Goal: Task Accomplishment & Management: Complete application form

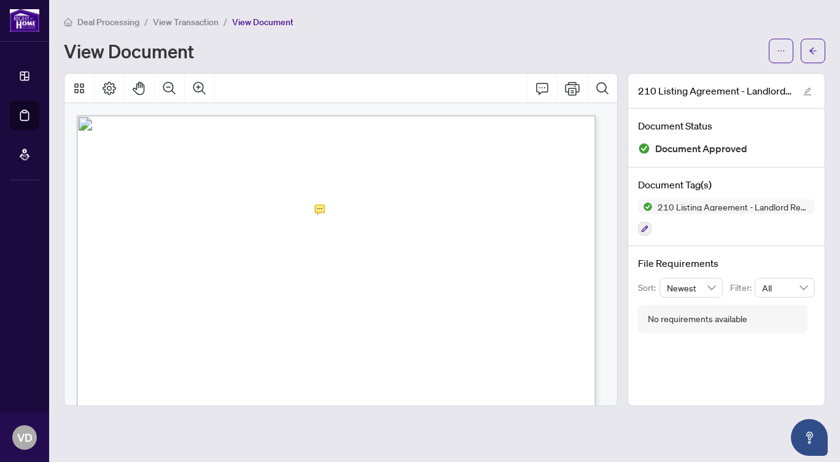
scroll to position [2165, 0]
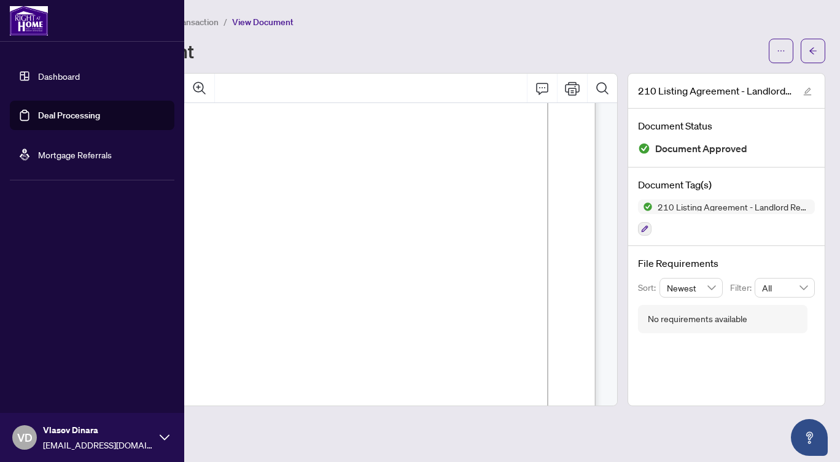
click at [76, 75] on link "Dashboard" at bounding box center [59, 76] width 42 height 11
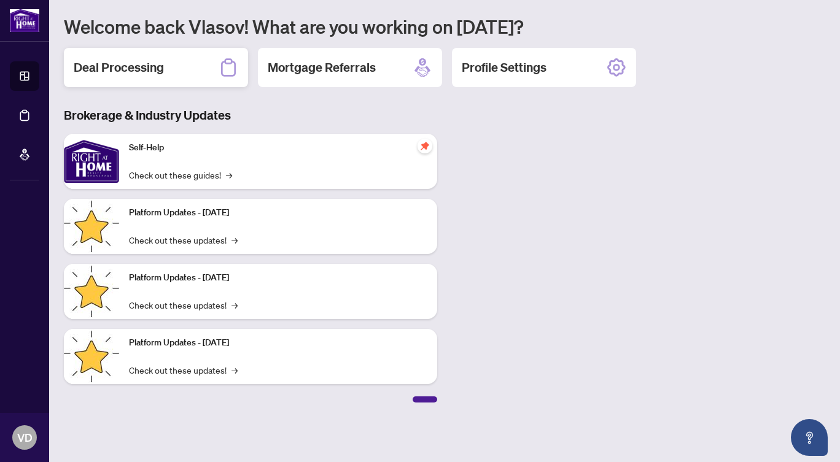
click at [152, 77] on div "Deal Processing" at bounding box center [156, 67] width 184 height 39
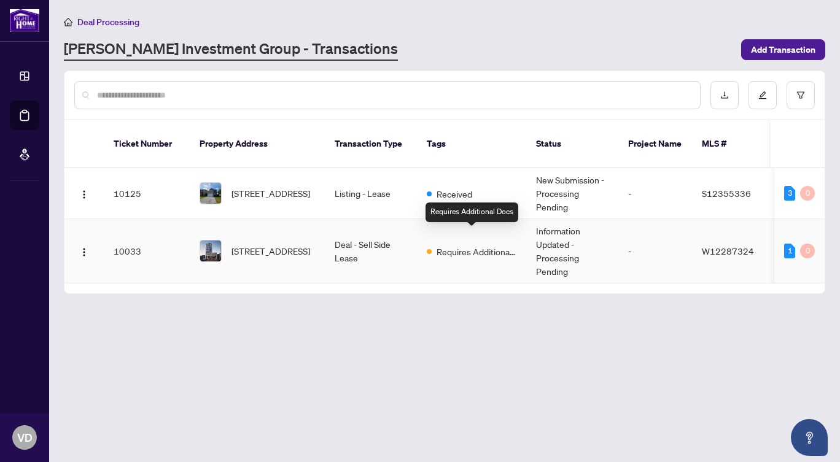
click at [497, 245] on span "Requires Additional Docs" at bounding box center [476, 252] width 80 height 14
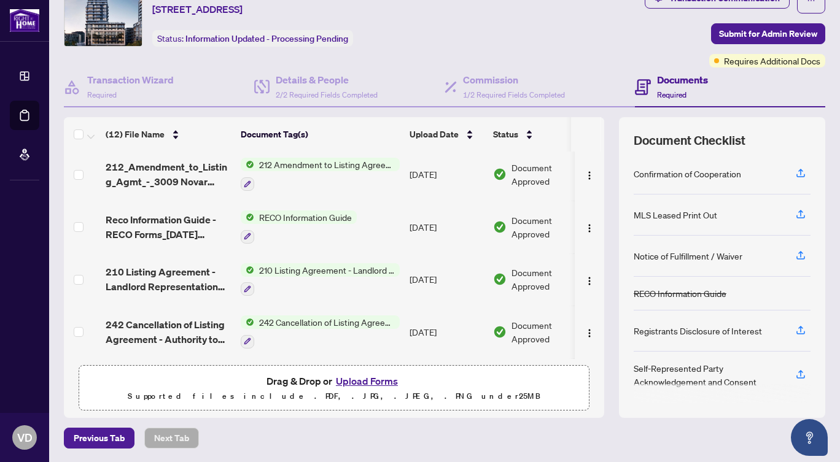
scroll to position [219, 0]
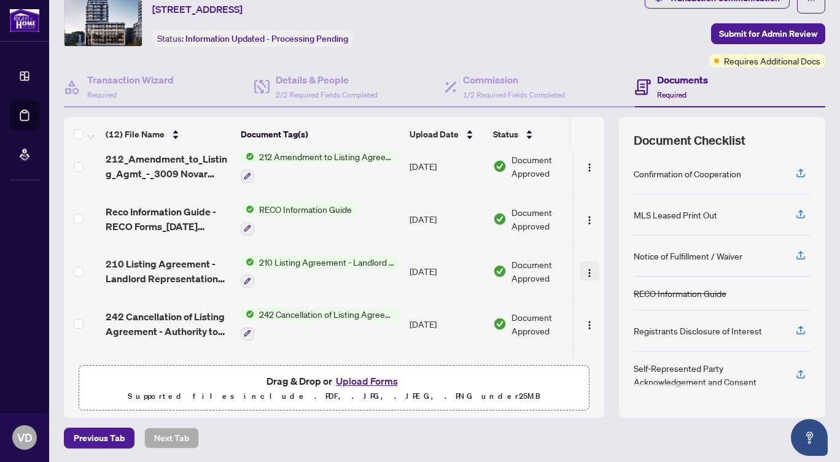
click at [584, 273] on img "button" at bounding box center [589, 273] width 10 height 10
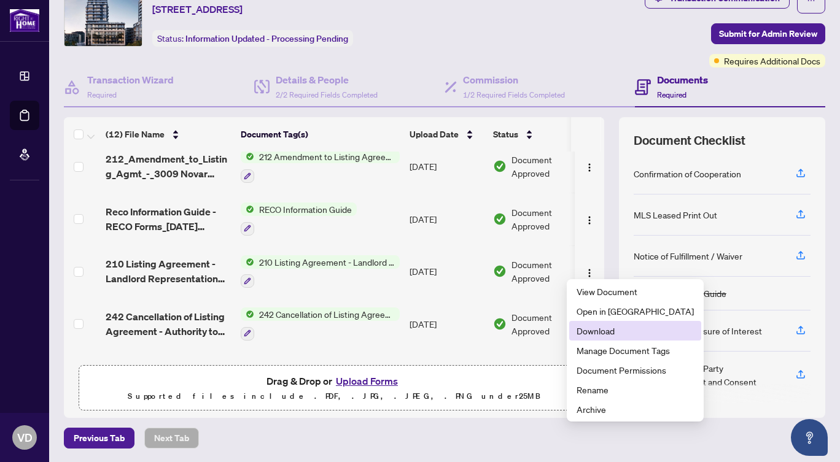
click at [594, 332] on span "Download" at bounding box center [634, 331] width 117 height 14
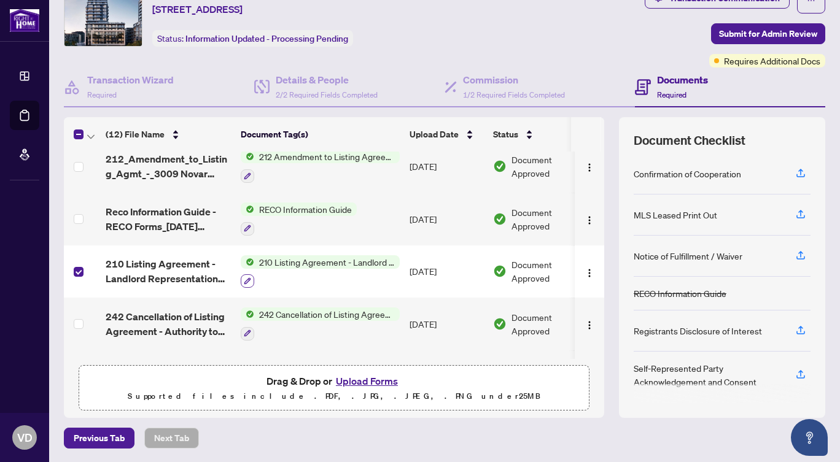
click at [246, 277] on icon "button" at bounding box center [247, 280] width 7 height 7
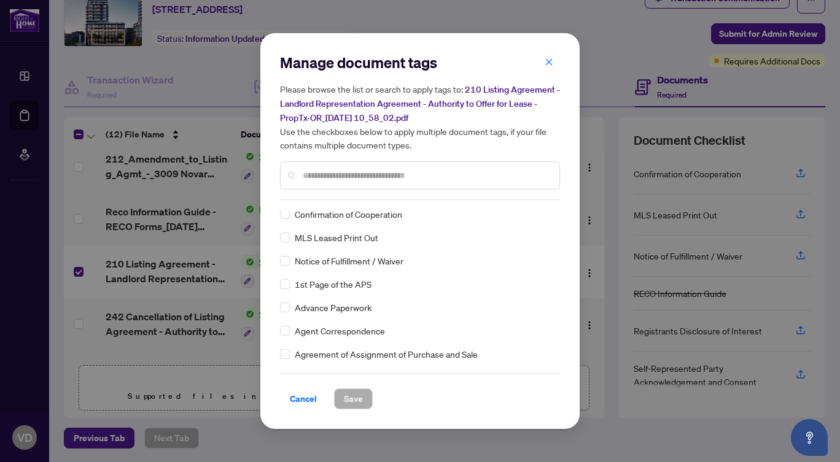
scroll to position [0, 0]
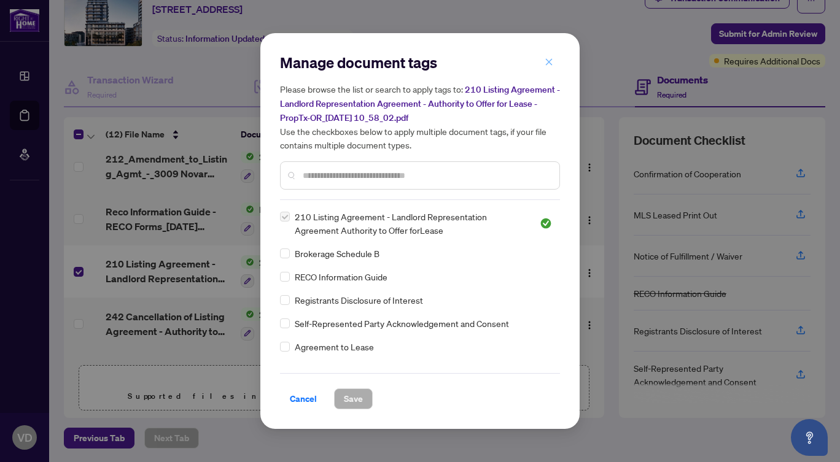
click at [548, 64] on icon "close" at bounding box center [548, 62] width 9 height 9
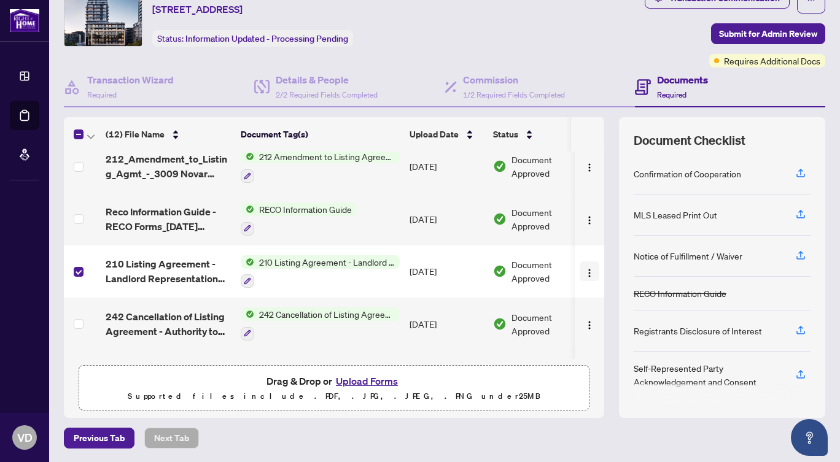
click at [581, 265] on button "button" at bounding box center [589, 271] width 20 height 20
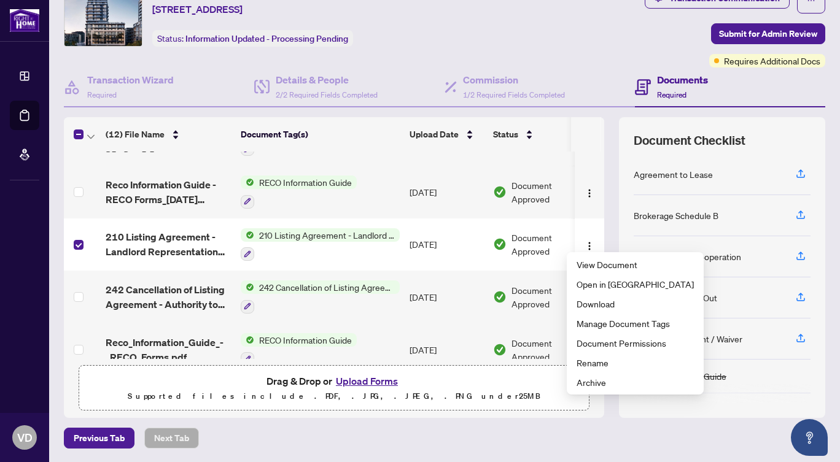
scroll to position [2, 0]
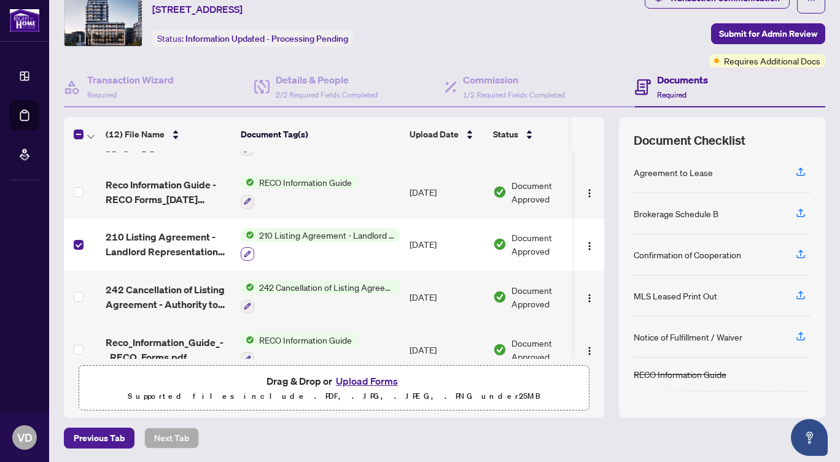
click at [249, 250] on icon "button" at bounding box center [247, 253] width 7 height 7
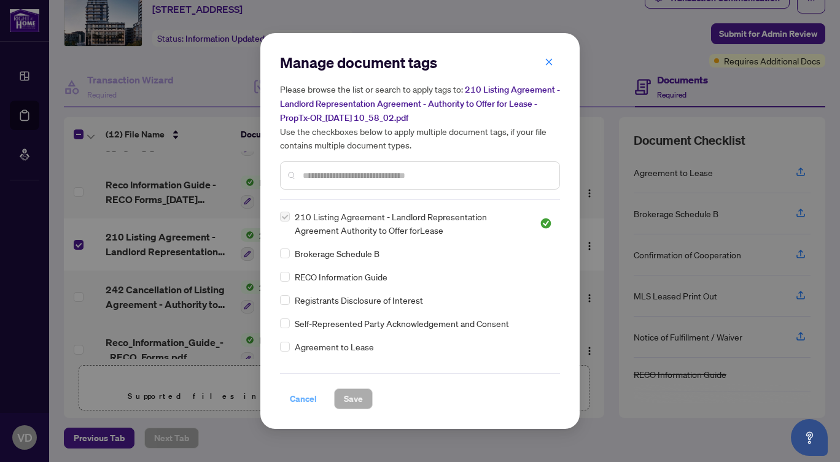
click at [301, 402] on span "Cancel" at bounding box center [303, 399] width 27 height 20
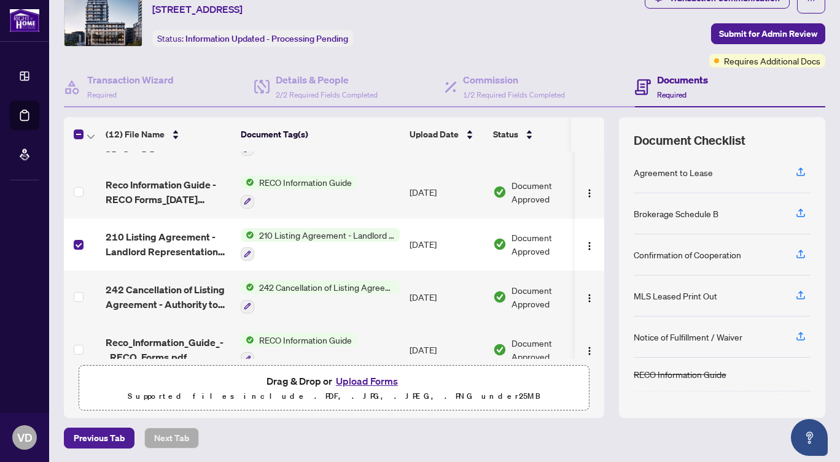
click at [361, 380] on button "Upload Forms" at bounding box center [366, 381] width 69 height 16
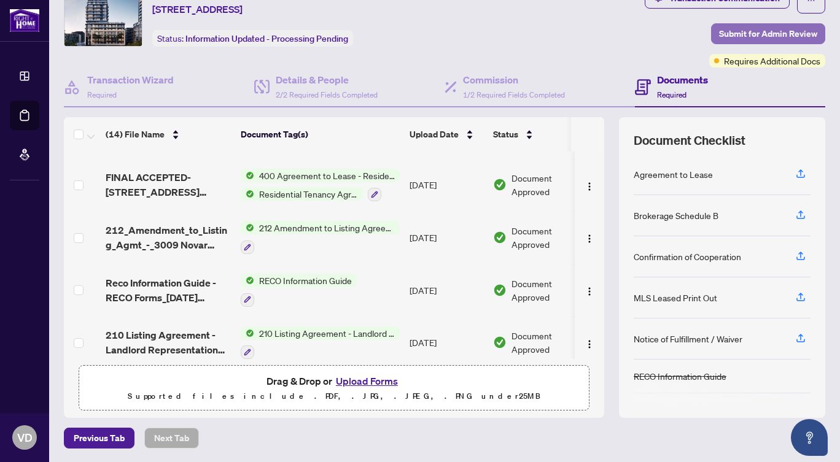
click at [711, 33] on button "Submit for Admin Review" at bounding box center [768, 33] width 114 height 21
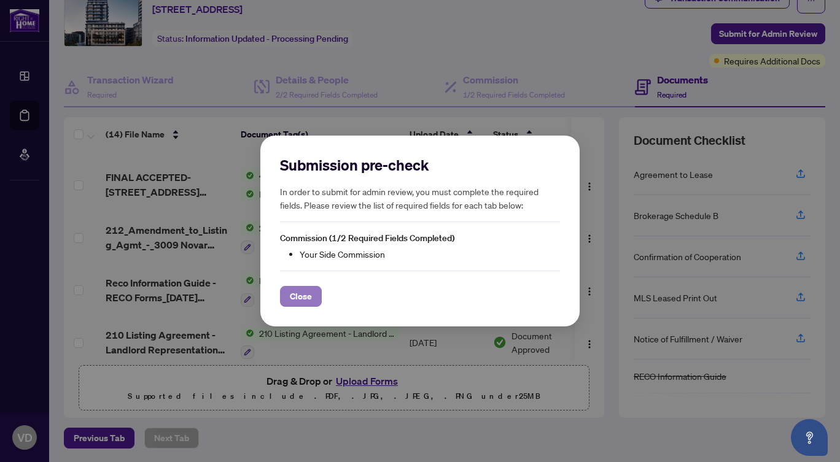
click at [290, 298] on span "Close" at bounding box center [301, 297] width 22 height 20
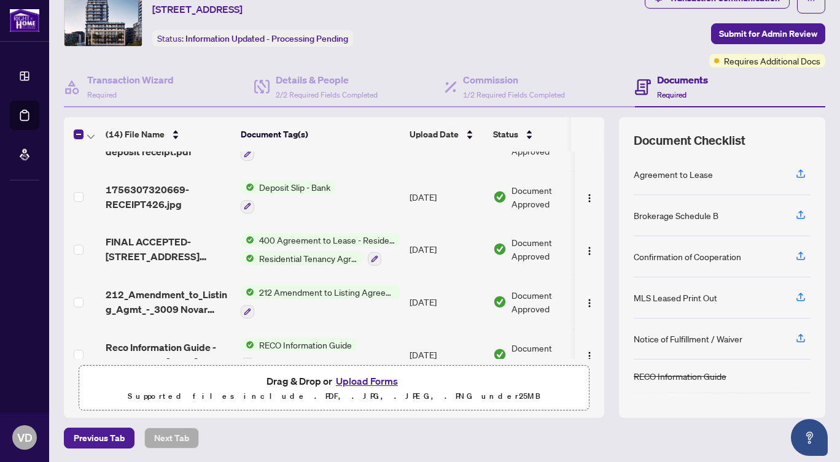
scroll to position [0, 0]
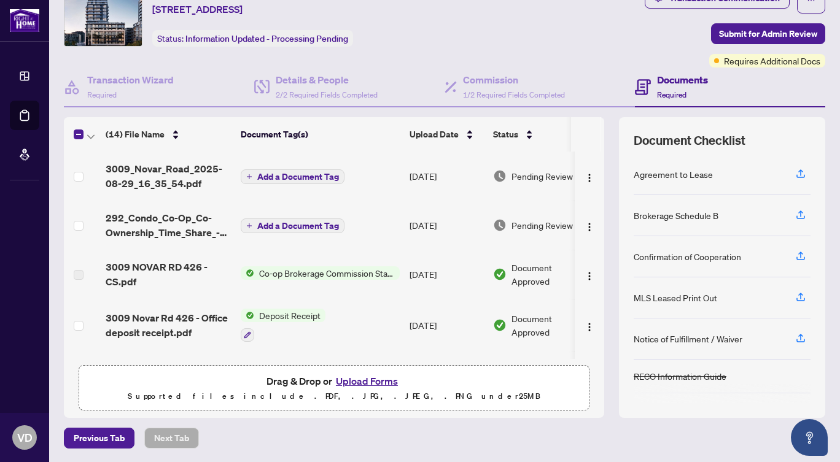
click at [73, 176] on td at bounding box center [82, 176] width 37 height 49
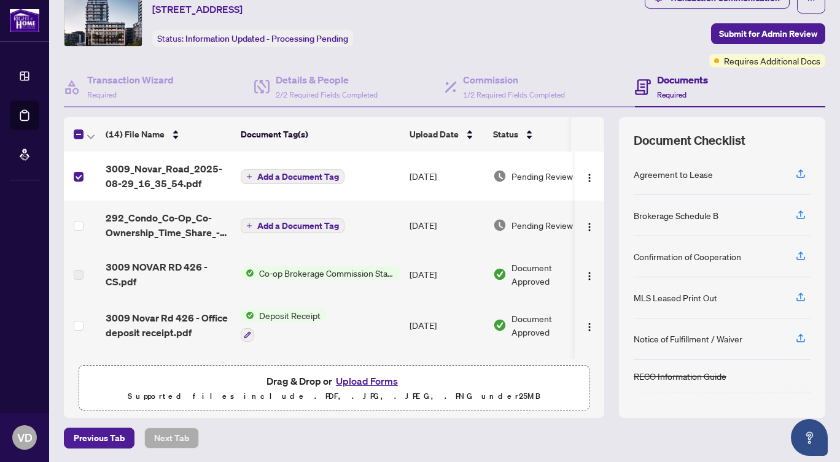
click at [85, 225] on td at bounding box center [82, 225] width 37 height 49
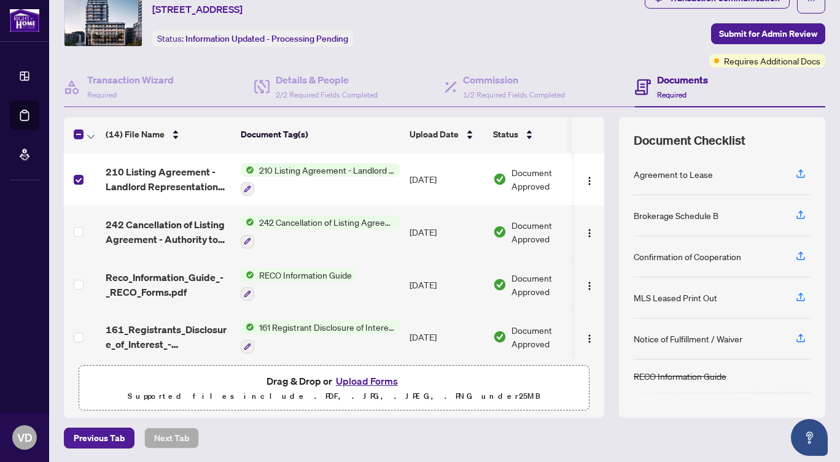
scroll to position [409, 0]
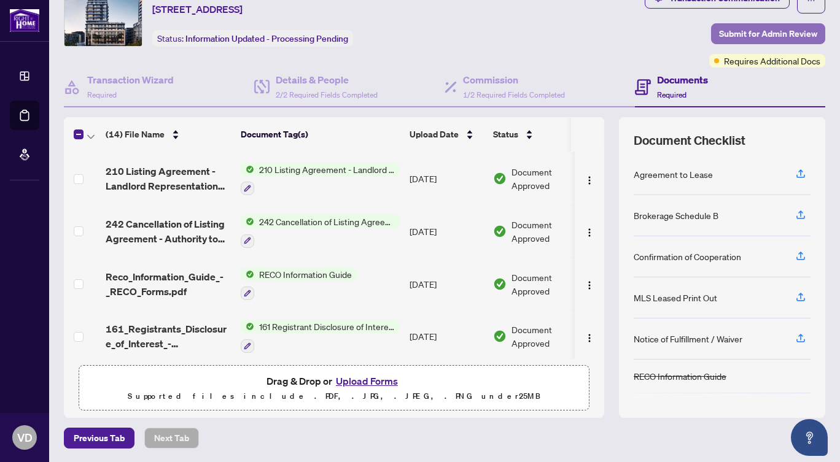
click at [754, 28] on span "Submit for Admin Review" at bounding box center [768, 34] width 98 height 20
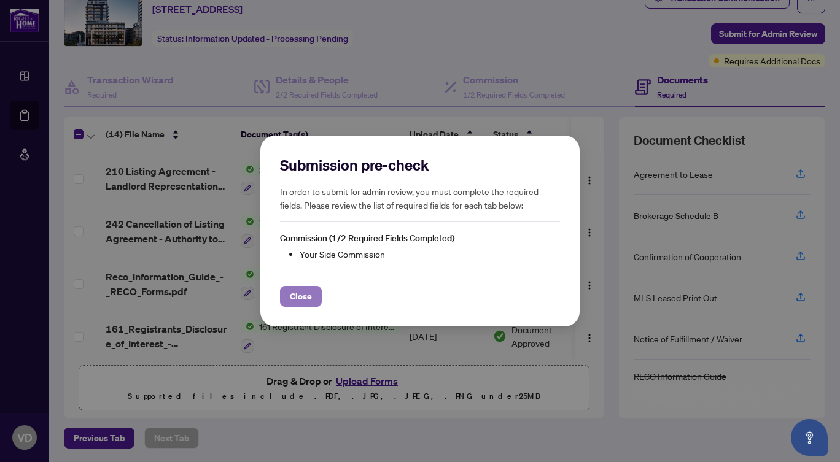
click at [306, 299] on span "Close" at bounding box center [301, 297] width 22 height 20
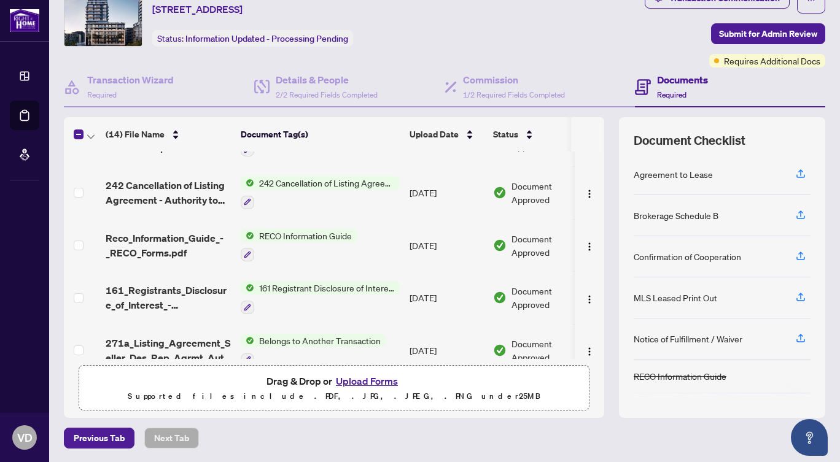
scroll to position [513, 0]
